Goal: Information Seeking & Learning: Learn about a topic

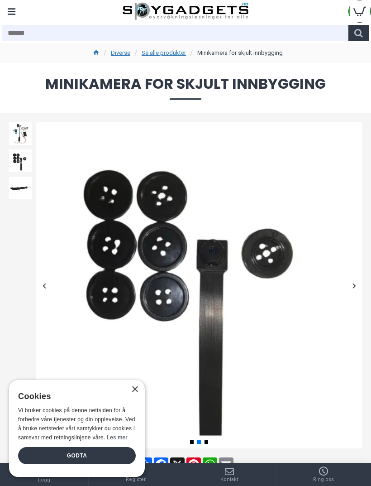
click at [14, 11] on div "Menu" at bounding box center [11, 11] width 23 height 23
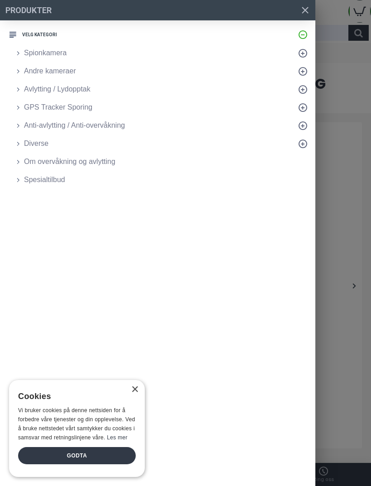
click at [33, 57] on span "Spionkamera" at bounding box center [45, 53] width 43 height 11
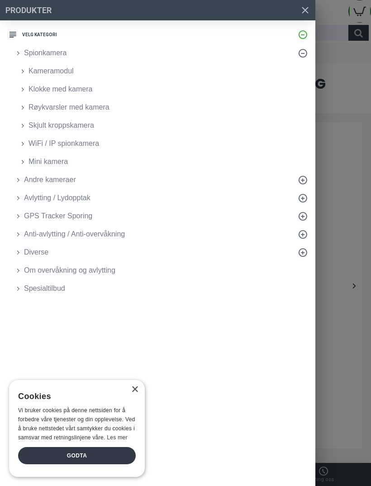
click at [36, 105] on span "Røykvarsler med kamera" at bounding box center [69, 107] width 81 height 11
click at [41, 89] on span "Klokke med kamera" at bounding box center [61, 89] width 64 height 11
click at [39, 69] on span "Kameramodul" at bounding box center [51, 71] width 45 height 11
click at [40, 160] on span "Mini kamera" at bounding box center [48, 161] width 39 height 11
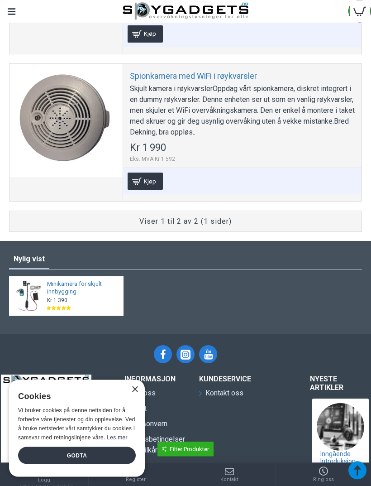
scroll to position [535, 0]
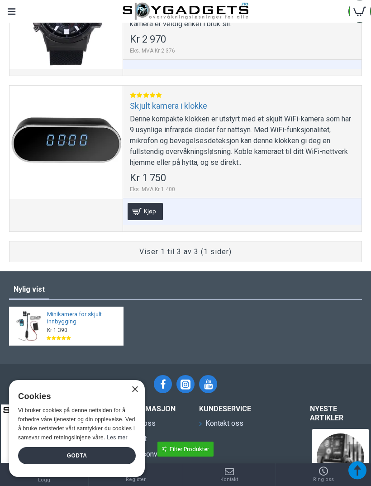
scroll to position [629, 0]
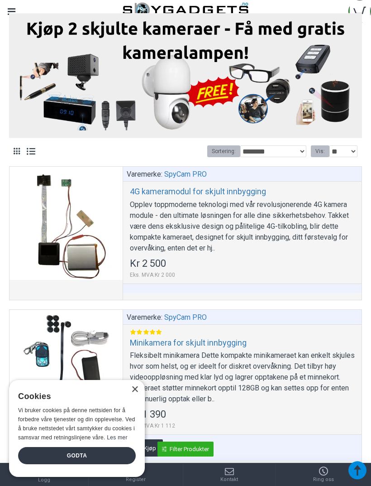
scroll to position [237, 0]
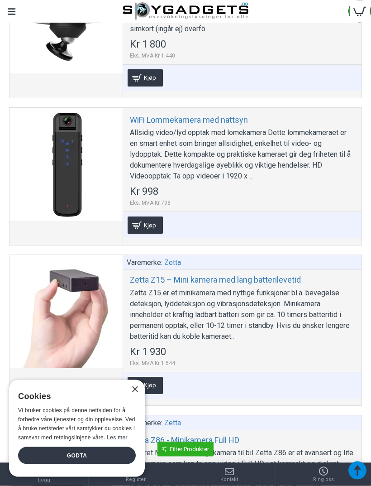
scroll to position [383, 0]
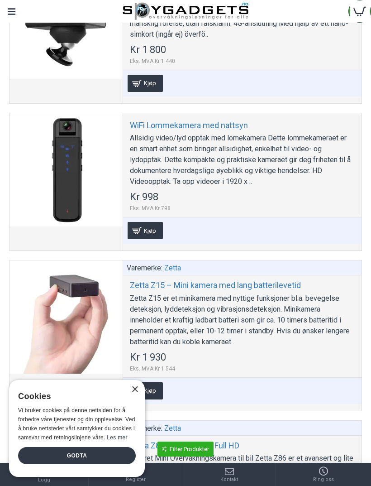
click at [288, 163] on div "Allsidig video/lyd opptak med lomekamera Dette lommekameraet er en smart enhet …" at bounding box center [242, 160] width 225 height 54
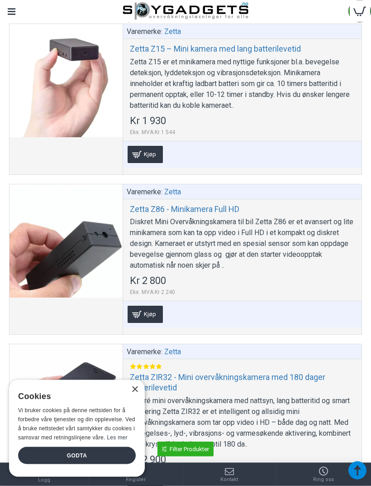
scroll to position [619, 0]
click at [219, 257] on div "Diskret Mini Overvåkningskamera til bil Zetta Z86 er et avansert og lite minika…" at bounding box center [242, 243] width 225 height 54
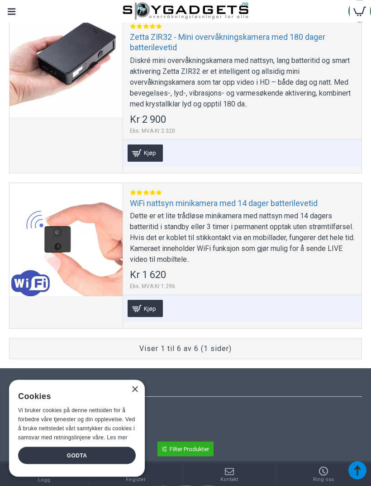
scroll to position [959, 0]
click at [258, 230] on div "Dette er et lite trådløse minikamera med nattsyn med 14 dagers batteritid i sta…" at bounding box center [242, 237] width 225 height 54
click at [269, 203] on link "WiFi nattsyn minikamera med 14 dager batterilevetid" at bounding box center [224, 203] width 188 height 10
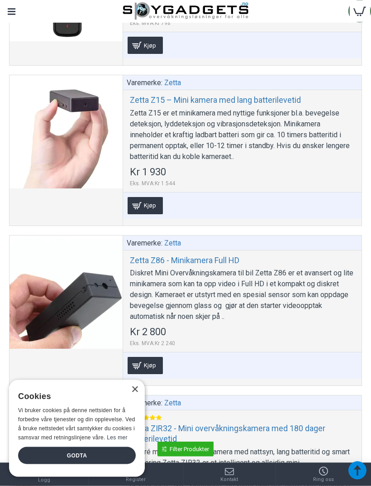
scroll to position [568, 0]
click at [265, 101] on link "Zetta Z15 – Mini kamera med lang batterilevetid" at bounding box center [215, 100] width 171 height 10
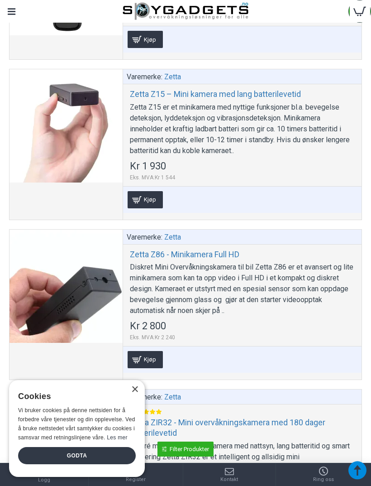
scroll to position [574, 0]
click at [229, 251] on link "Zetta Z86 - Minikamera Full HD" at bounding box center [185, 254] width 110 height 10
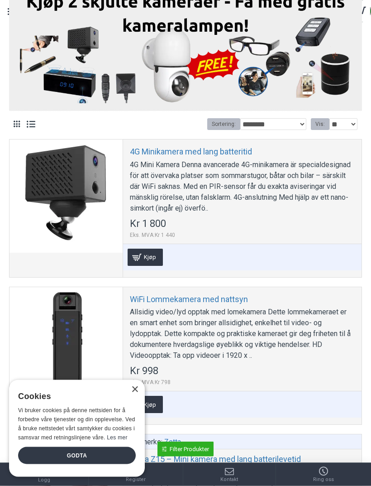
scroll to position [206, 0]
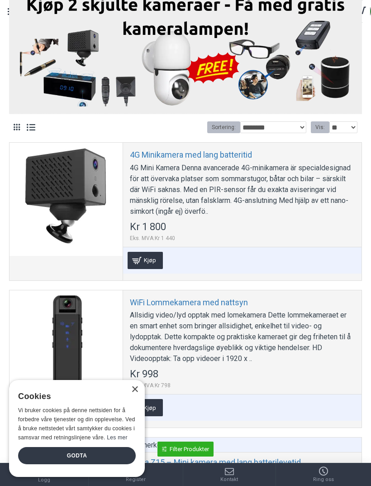
click at [237, 155] on link "4G Minikamera med lang batteritid" at bounding box center [191, 154] width 122 height 10
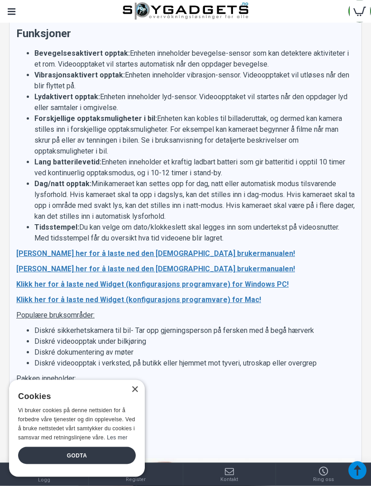
scroll to position [1292, 0]
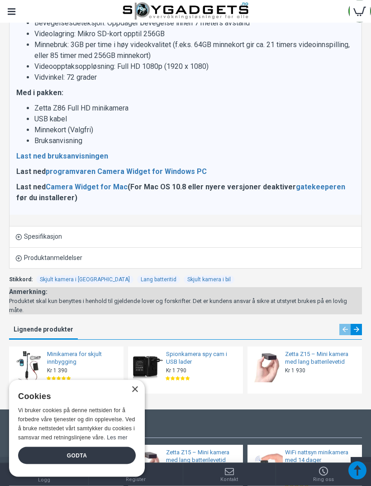
scroll to position [1334, 0]
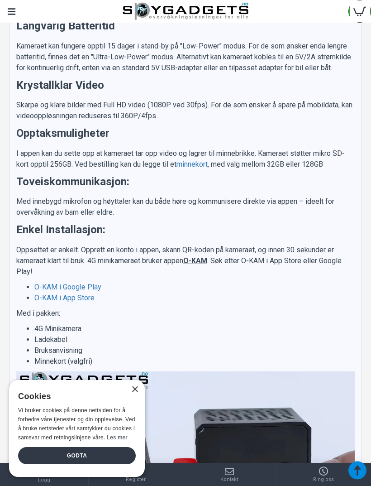
scroll to position [1480, 0]
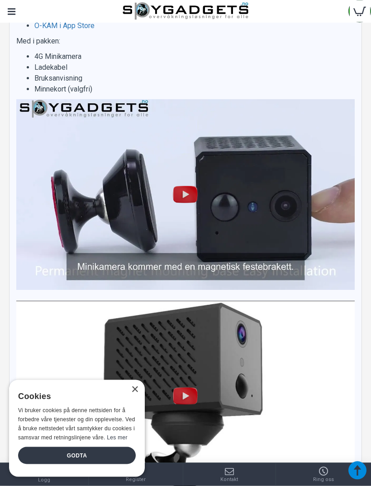
click at [185, 195] on img at bounding box center [185, 194] width 29 height 29
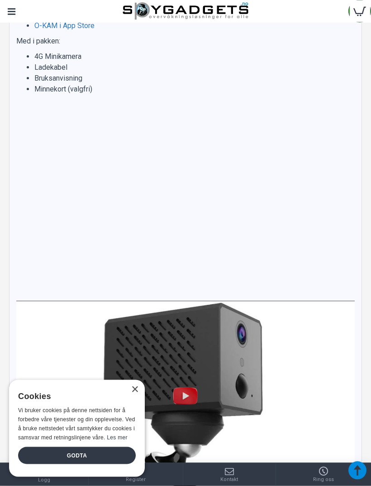
scroll to position [1751, 0]
